Goal: Entertainment & Leisure: Consume media (video, audio)

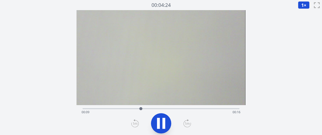
click at [86, 108] on div "Time elapsed: 00:09 Time remaining: 00:16" at bounding box center [160, 112] width 158 height 8
click at [167, 123] on icon at bounding box center [161, 123] width 14 height 14
click at [187, 122] on icon at bounding box center [187, 123] width 8 height 8
click at [172, 122] on div at bounding box center [160, 123] width 162 height 24
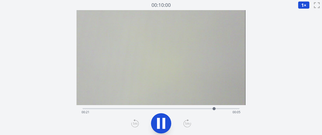
click at [161, 125] on icon at bounding box center [161, 123] width 14 height 14
click at [148, 108] on div "Time elapsed: 00:21 Time remaining: 00:04" at bounding box center [160, 112] width 158 height 8
click at [168, 109] on div "Time elapsed: 00:10 Time remaining: 00:15" at bounding box center [160, 112] width 158 height 8
click at [137, 111] on div "Time elapsed: 00:13 Time remaining: 00:12" at bounding box center [160, 112] width 158 height 8
click at [132, 110] on div "Time elapsed: 00:08 Time remaining: 00:17" at bounding box center [160, 112] width 158 height 8
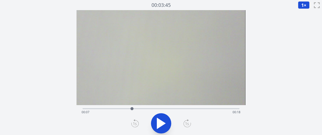
click at [114, 110] on div "Time elapsed: 00:07 Time remaining: 00:18" at bounding box center [160, 112] width 158 height 8
click at [162, 120] on icon at bounding box center [161, 123] width 14 height 14
click at [166, 126] on icon at bounding box center [161, 123] width 14 height 14
click at [165, 120] on icon at bounding box center [161, 123] width 14 height 14
click at [186, 124] on icon at bounding box center [187, 123] width 8 height 8
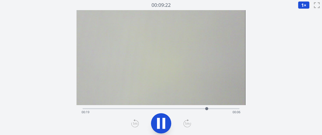
click at [162, 125] on icon at bounding box center [161, 123] width 14 height 14
click at [155, 126] on icon at bounding box center [161, 123] width 14 height 14
click at [157, 124] on icon at bounding box center [158, 123] width 3 height 11
click at [183, 108] on div "Time elapsed: 00:24 Time remaining: 00:02" at bounding box center [160, 112] width 158 height 8
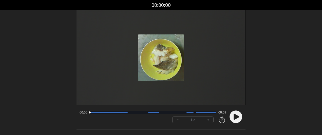
click at [207, 121] on button "+" at bounding box center [208, 120] width 10 height 6
click at [235, 119] on circle at bounding box center [235, 116] width 13 height 13
click at [208, 119] on button "+" at bounding box center [208, 120] width 10 height 6
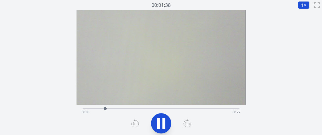
click at [186, 123] on icon at bounding box center [187, 123] width 8 height 8
click at [98, 108] on div "Time elapsed: 00:15 Time remaining: 00:10" at bounding box center [160, 108] width 156 height 6
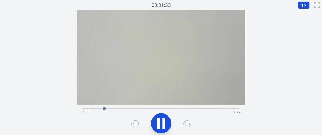
click at [96, 108] on div "Time elapsed: 00:03 Time remaining: 00:22" at bounding box center [160, 108] width 156 height 6
click at [88, 108] on div "Time elapsed: 00:02 Time remaining: 00:23" at bounding box center [160, 112] width 158 height 8
click at [159, 122] on icon at bounding box center [158, 123] width 3 height 11
click at [93, 107] on div at bounding box center [96, 109] width 8 height 8
click at [160, 124] on icon at bounding box center [161, 123] width 8 height 11
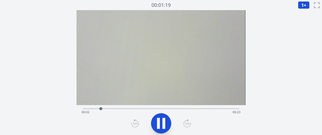
click at [160, 124] on icon at bounding box center [161, 123] width 14 height 14
click at [116, 107] on div "Time elapsed: 00:03 Time remaining: 00:23" at bounding box center [160, 108] width 156 height 6
click at [128, 107] on div "Time elapsed: 00:05 Time remaining: 00:20" at bounding box center [160, 108] width 156 height 6
click at [119, 107] on div "Time elapsed: 00:07 Time remaining: 00:18" at bounding box center [160, 108] width 156 height 6
click at [162, 124] on icon at bounding box center [161, 123] width 8 height 11
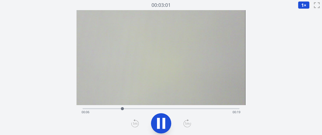
click at [162, 124] on icon at bounding box center [163, 123] width 3 height 11
click at [115, 109] on div "Time elapsed: 00:06 Time remaining: 00:19" at bounding box center [160, 112] width 158 height 8
click at [112, 108] on div at bounding box center [115, 109] width 8 height 8
click at [152, 121] on button at bounding box center [161, 123] width 20 height 20
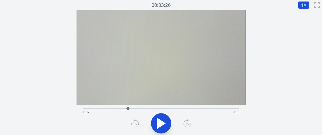
click at [121, 111] on div "Time elapsed: 00:07 Time remaining: 00:18" at bounding box center [160, 112] width 158 height 8
click at [158, 122] on icon at bounding box center [161, 123] width 8 height 11
click at [158, 122] on icon at bounding box center [158, 123] width 3 height 11
click at [149, 107] on div "Time elapsed: 00:11 Time remaining: 00:14" at bounding box center [160, 108] width 156 height 6
click at [140, 107] on div "Time elapsed: 00:10 Time remaining: 00:15" at bounding box center [160, 108] width 156 height 6
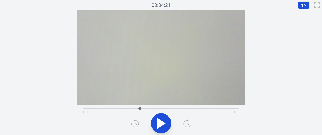
click at [136, 107] on div at bounding box center [140, 109] width 8 height 8
click at [135, 107] on div at bounding box center [137, 109] width 8 height 8
click at [135, 107] on div at bounding box center [135, 108] width 3 height 3
click at [129, 109] on div "Time elapsed: 00:08 Time remaining: 00:17" at bounding box center [160, 112] width 158 height 8
click at [162, 125] on icon at bounding box center [161, 123] width 8 height 11
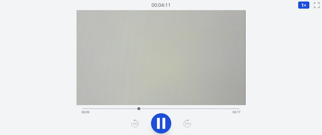
click at [172, 108] on div "Time elapsed: 00:09 Time remaining: 00:17" at bounding box center [160, 112] width 158 height 8
click at [168, 109] on div "Time elapsed: 00:15 Time remaining: 00:11" at bounding box center [160, 112] width 158 height 8
click at [167, 109] on div at bounding box center [170, 109] width 8 height 8
click at [165, 109] on div at bounding box center [168, 109] width 8 height 8
click at [157, 108] on div "Time elapsed: 00:13 Time remaining: 00:12" at bounding box center [160, 112] width 158 height 8
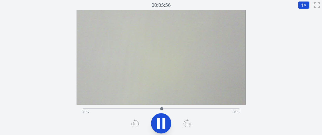
click at [153, 108] on div "Time elapsed: 00:12 Time remaining: 00:13" at bounding box center [160, 112] width 158 height 8
click at [166, 122] on icon at bounding box center [161, 123] width 14 height 14
click at [153, 108] on div "Time elapsed: 00:12 Time remaining: 00:13" at bounding box center [160, 108] width 156 height 6
click at [99, 109] on div "Time elapsed: 00:11 Time remaining: 00:14" at bounding box center [160, 112] width 158 height 8
click at [152, 108] on div "Time elapsed: 00:02 Time remaining: 00:23" at bounding box center [160, 112] width 158 height 8
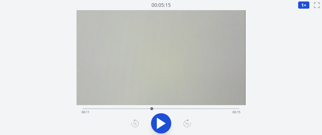
click at [164, 108] on div "Time elapsed: 00:11 Time remaining: 00:15" at bounding box center [160, 112] width 158 height 8
click at [171, 109] on div "Time elapsed: 00:13 Time remaining: 00:13" at bounding box center [160, 112] width 158 height 8
click at [182, 110] on div "Time elapsed: 00:14 Time remaining: 00:11" at bounding box center [160, 112] width 158 height 8
click at [176, 108] on div "Time elapsed: 00:16 Time remaining: 00:10" at bounding box center [160, 112] width 158 height 8
click at [164, 109] on div "Time elapsed: 00:15 Time remaining: 00:11" at bounding box center [160, 112] width 158 height 8
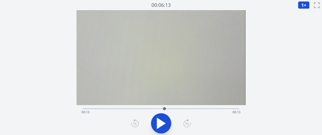
click at [137, 109] on div "Time elapsed: 00:13 Time remaining: 00:13" at bounding box center [160, 112] width 158 height 8
click at [129, 109] on div "Time elapsed: 00:08 Time remaining: 00:17" at bounding box center [160, 112] width 158 height 8
click at [116, 108] on div "Time elapsed: 00:07 Time remaining: 00:18" at bounding box center [160, 112] width 158 height 8
click at [109, 108] on div "Time elapsed: 00:05 Time remaining: 00:20" at bounding box center [160, 112] width 158 height 8
